Goal: Find specific page/section: Find specific page/section

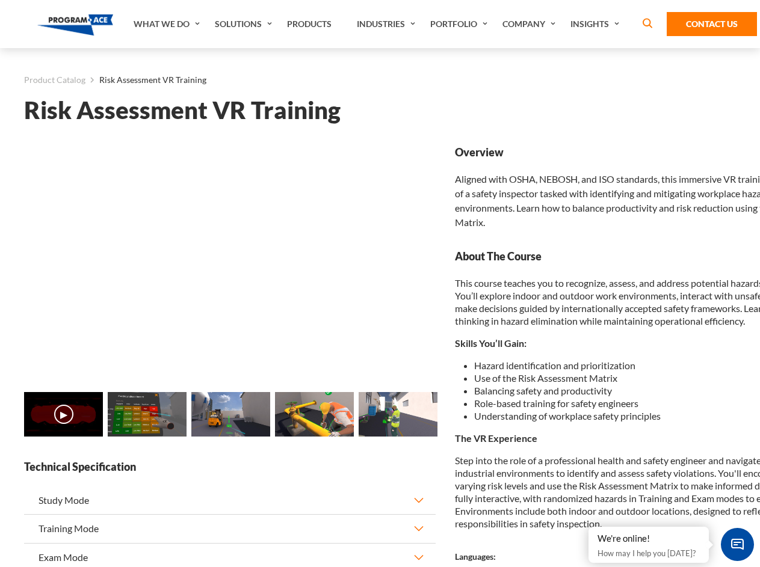
click at [245, 24] on link "Solutions" at bounding box center [245, 24] width 72 height 48
click at [0, 0] on div "AI & Computer Vision Solutions Computer Vision Quality Control AI tools for fas…" at bounding box center [0, 0] width 0 height 0
click at [0, 0] on div "AI & Computer Vision Solutions Virtual Training Solutions Virtual Tour Solution…" at bounding box center [0, 0] width 0 height 0
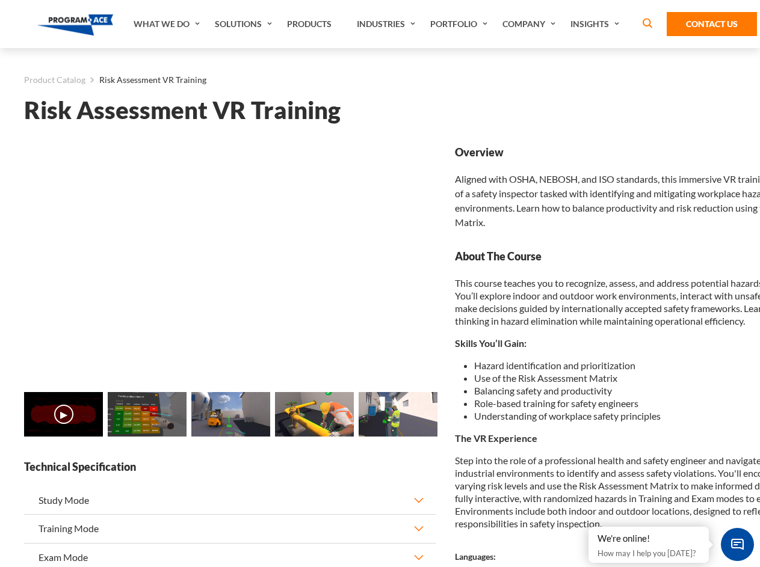
click at [0, 0] on div "AI & Computer Vision Solutions Virtual Training Solutions Virtual Tour Solution…" at bounding box center [0, 0] width 0 height 0
click at [0, 0] on div "AI & Computer Vision Solutions Computer Vision Quality Control AI tools for fas…" at bounding box center [0, 0] width 0 height 0
